Goal: Task Accomplishment & Management: Complete application form

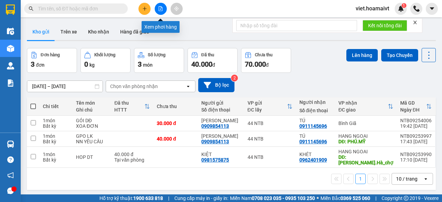
click at [162, 10] on icon "file-add" at bounding box center [160, 8] width 5 height 5
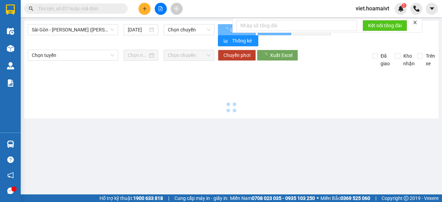
type input "[DATE]"
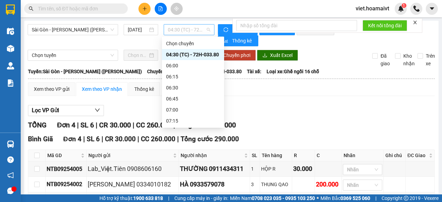
click at [190, 29] on span "04:30 (TC) - 72H-033.80" at bounding box center [189, 30] width 42 height 10
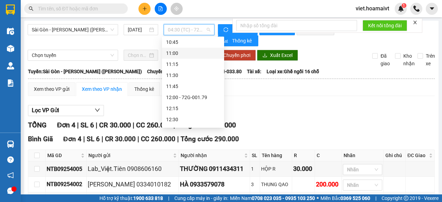
scroll to position [242, 0]
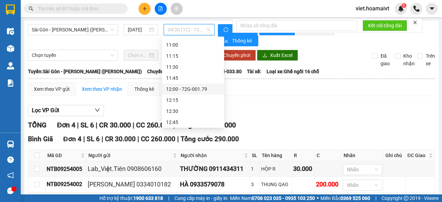
click at [197, 88] on div "12:00 - 72G-001.79" at bounding box center [193, 89] width 54 height 8
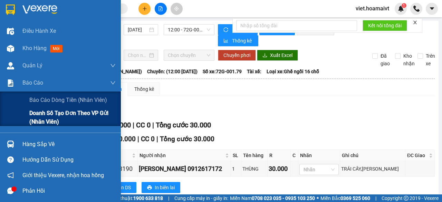
click at [30, 113] on span "Doanh số tạo đơn theo VP gửi (nhân viên)" at bounding box center [72, 117] width 86 height 17
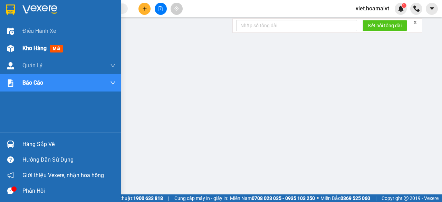
click at [36, 51] on span "Kho hàng" at bounding box center [34, 48] width 24 height 7
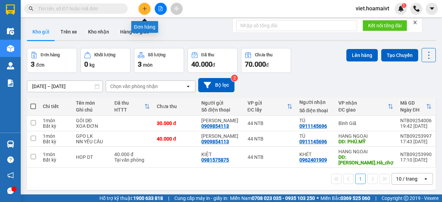
click at [146, 9] on icon "plus" at bounding box center [144, 8] width 5 height 5
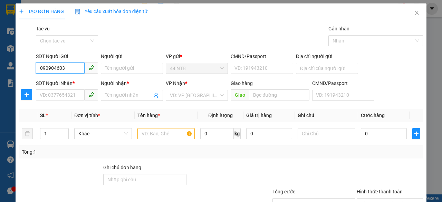
type input "0909046033"
click at [69, 82] on div "0909046033 - SANG" at bounding box center [66, 82] width 53 height 8
type input "SANG"
type input "079096030288"
type input "0905482703"
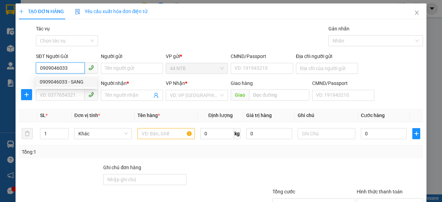
type input "Hạnh"
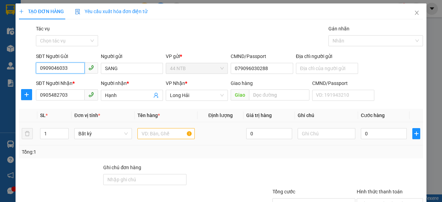
type input "0909046033"
click at [156, 134] on input "text" at bounding box center [167, 133] width 58 height 11
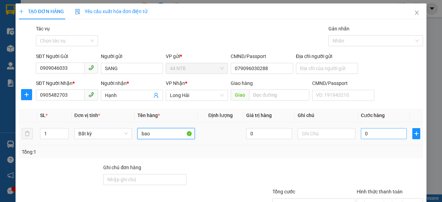
type input "bao"
click at [372, 130] on input "0" at bounding box center [384, 133] width 46 height 11
type input "3"
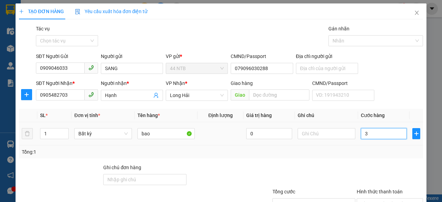
type input "30"
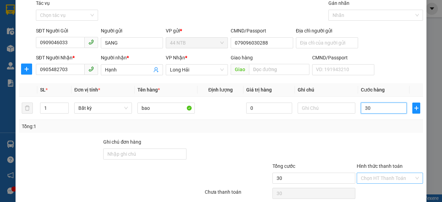
scroll to position [53, 0]
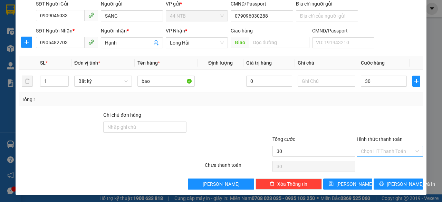
type input "30.000"
click at [378, 150] on input "Hình thức thanh toán" at bounding box center [387, 151] width 53 height 10
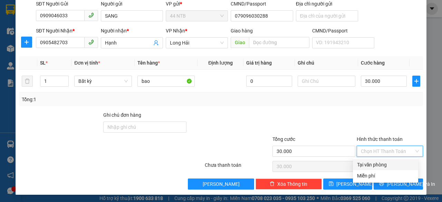
click at [379, 163] on div "Tại văn phòng" at bounding box center [385, 165] width 57 height 8
type input "0"
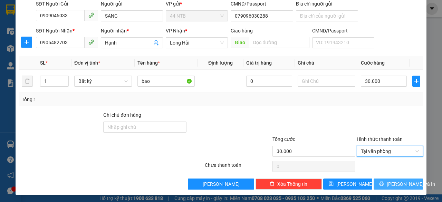
click at [383, 184] on icon "printer" at bounding box center [382, 184] width 4 height 4
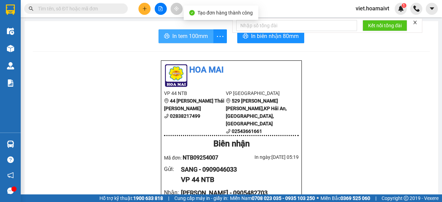
click at [191, 38] on span "In tem 100mm" at bounding box center [190, 36] width 36 height 9
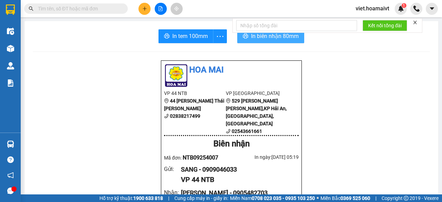
click at [274, 38] on span "In biên nhận 80mm" at bounding box center [275, 36] width 48 height 9
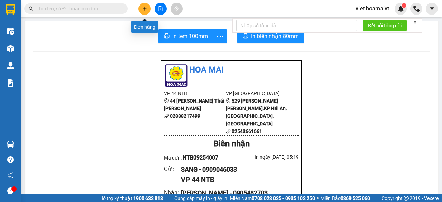
click at [145, 11] on button at bounding box center [145, 9] width 12 height 12
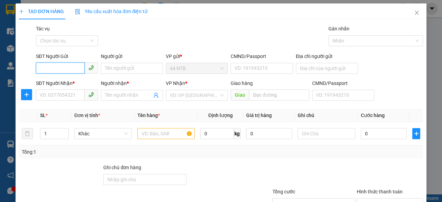
click at [73, 68] on input "SĐT Người Gửi" at bounding box center [60, 68] width 49 height 11
click at [72, 94] on input "SĐT Người Nhận *" at bounding box center [60, 95] width 49 height 11
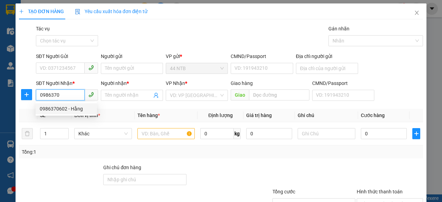
click at [74, 112] on div "0986370602 - Hằng" at bounding box center [66, 109] width 53 height 8
type input "0986370602"
type input "Hằng"
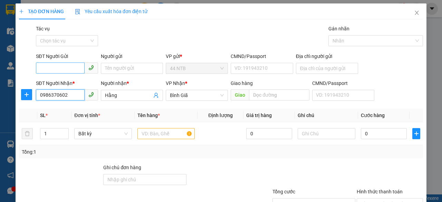
type input "0986370602"
click at [70, 66] on input "SĐT Người Gửi" at bounding box center [60, 68] width 49 height 11
click at [66, 93] on div "0982396538" at bounding box center [66, 93] width 53 height 8
type input "0982396538"
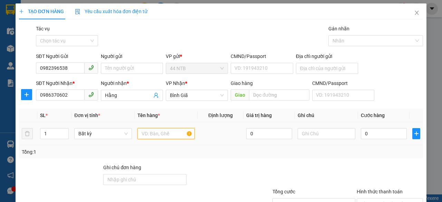
click at [146, 135] on input "text" at bounding box center [167, 133] width 58 height 11
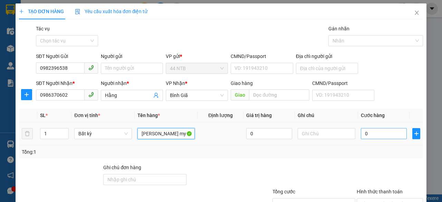
type input "bao banh my"
click at [382, 131] on input "0" at bounding box center [384, 133] width 46 height 11
type input "3"
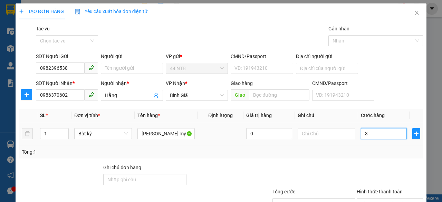
type input "30"
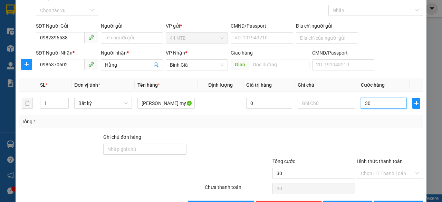
scroll to position [53, 0]
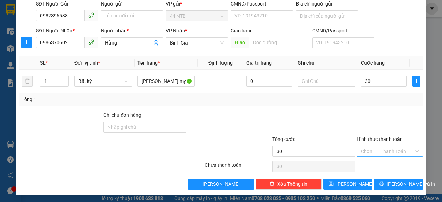
type input "30.000"
click at [393, 151] on input "Hình thức thanh toán" at bounding box center [387, 151] width 53 height 10
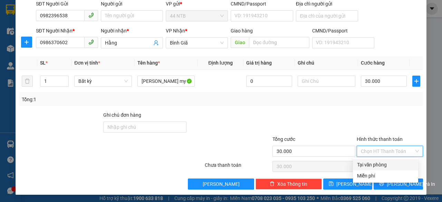
click at [388, 164] on div "Tại văn phòng" at bounding box center [385, 165] width 57 height 8
type input "0"
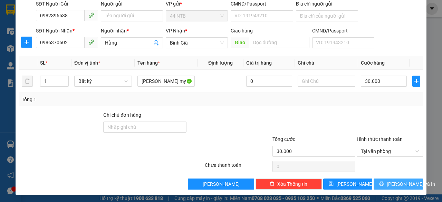
click at [388, 181] on span "[PERSON_NAME] và In" at bounding box center [411, 184] width 48 height 8
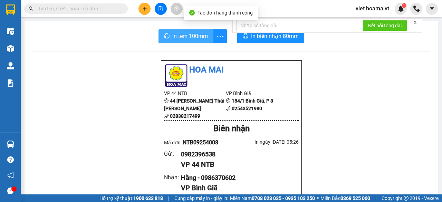
click at [191, 38] on span "In tem 100mm" at bounding box center [190, 36] width 36 height 9
